Goal: Navigation & Orientation: Find specific page/section

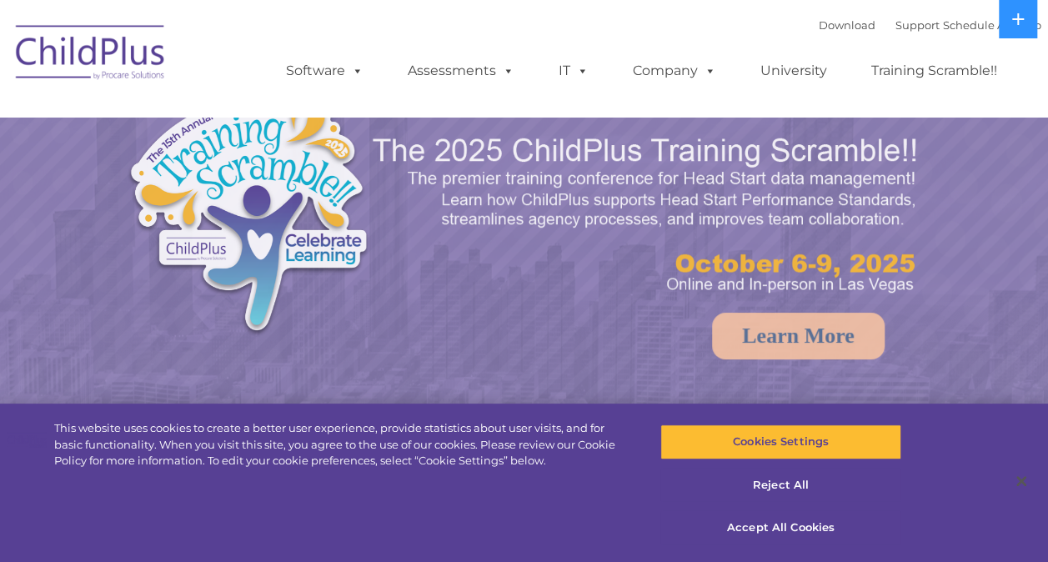
select select "MEDIUM"
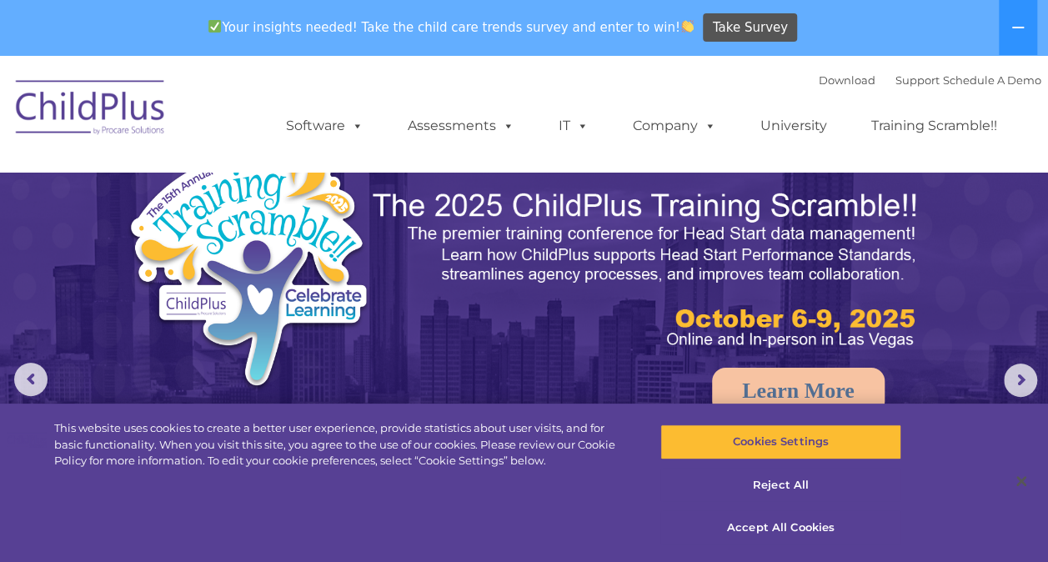
click at [76, 124] on img at bounding box center [91, 109] width 167 height 83
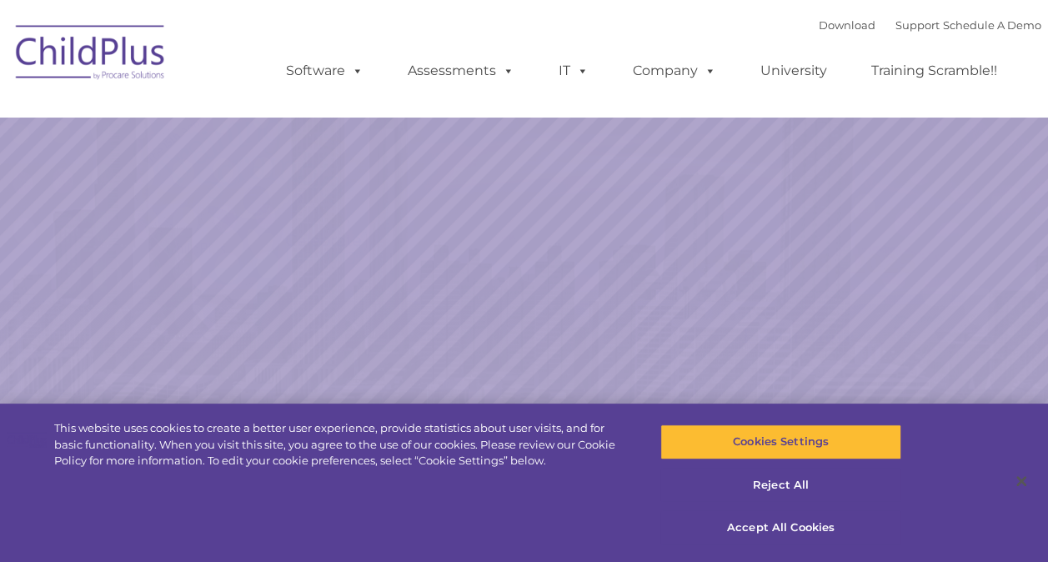
select select "MEDIUM"
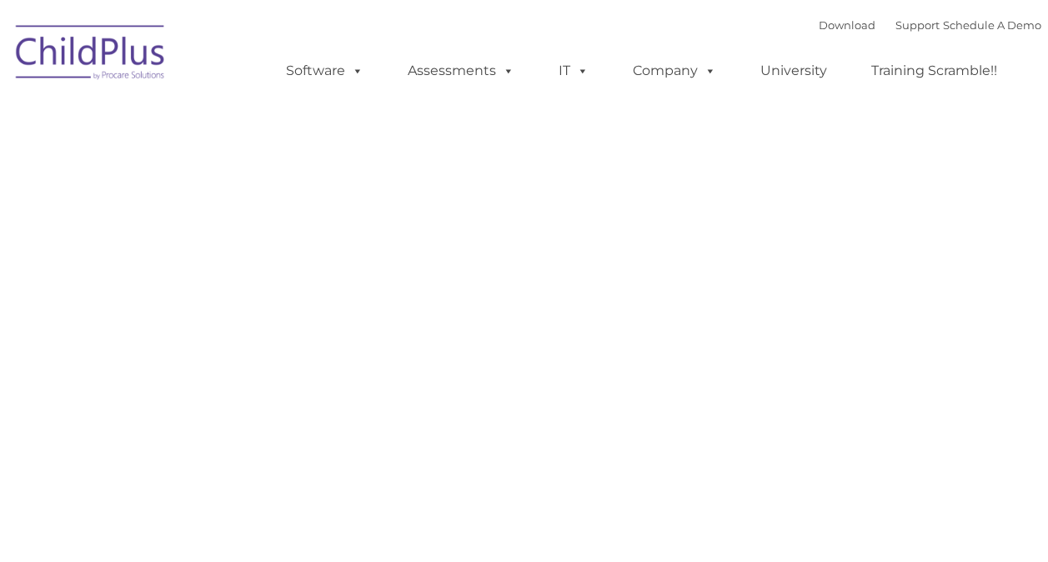
type input ""
